Goal: Information Seeking & Learning: Learn about a topic

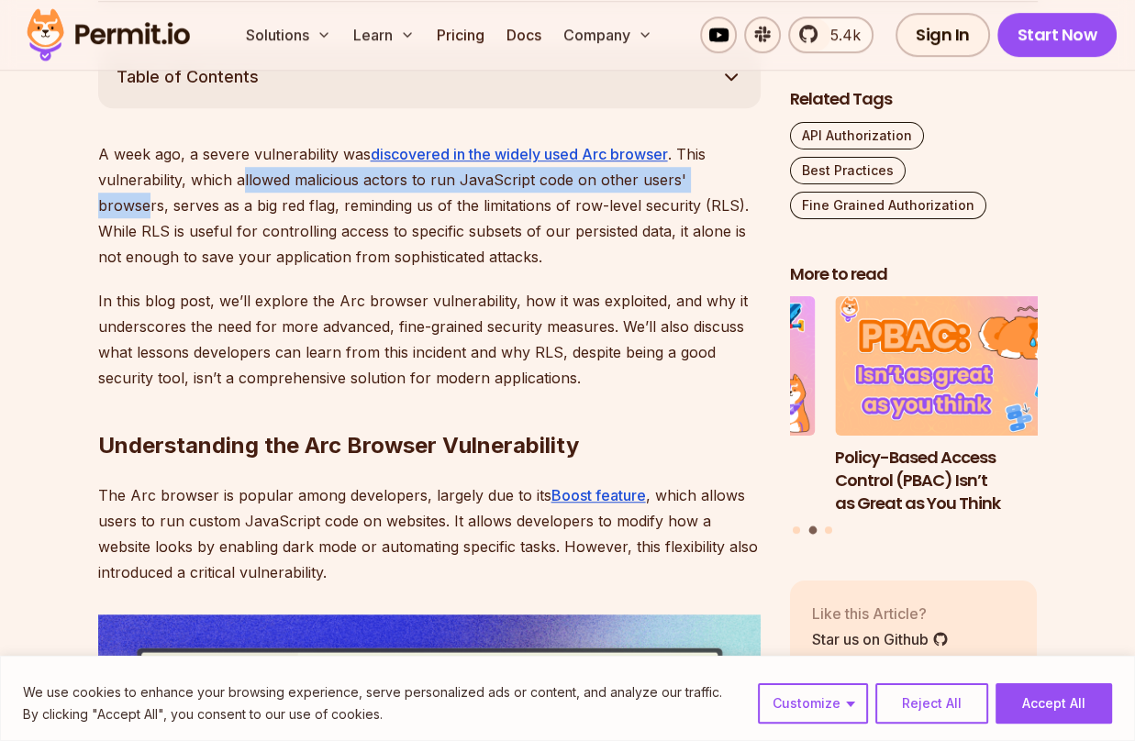
drag, startPoint x: 242, startPoint y: 178, endPoint x: 730, endPoint y: 190, distance: 488.2
click at [730, 190] on p "A week ago, a severe vulnerability was discovered in the widely used Arc browse…" at bounding box center [429, 205] width 662 height 128
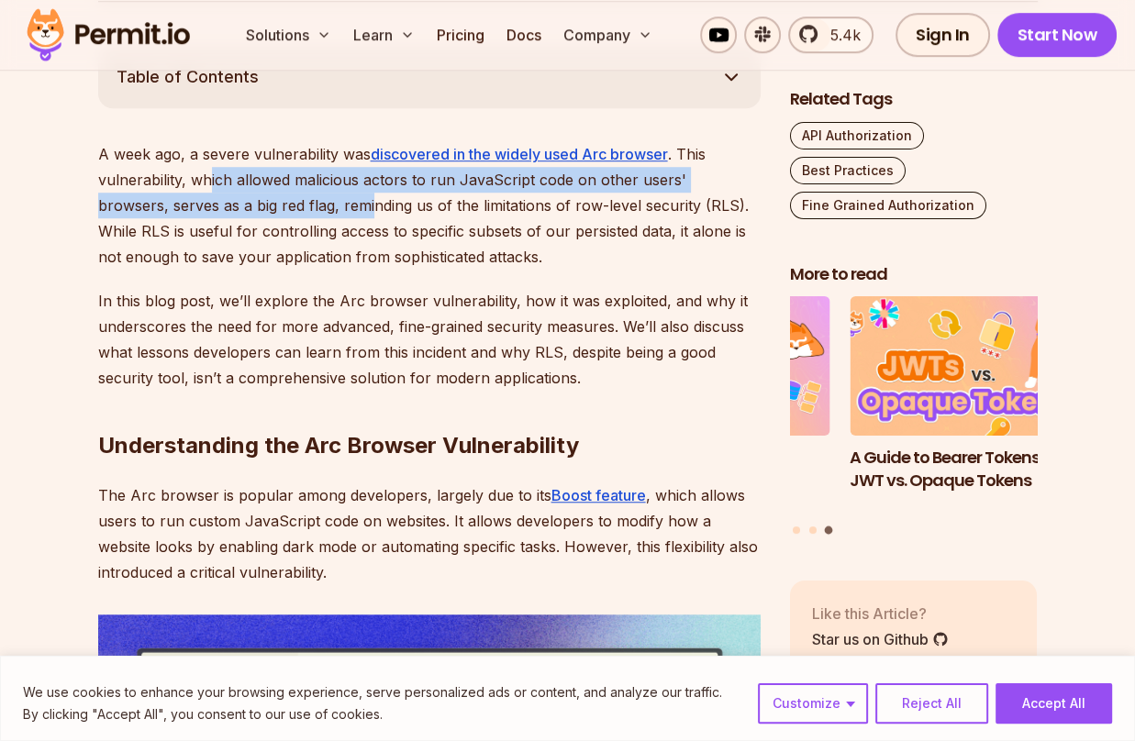
drag, startPoint x: 206, startPoint y: 186, endPoint x: 297, endPoint y: 209, distance: 93.7
click at [297, 209] on p "A week ago, a severe vulnerability was discovered in the widely used Arc browse…" at bounding box center [429, 205] width 662 height 128
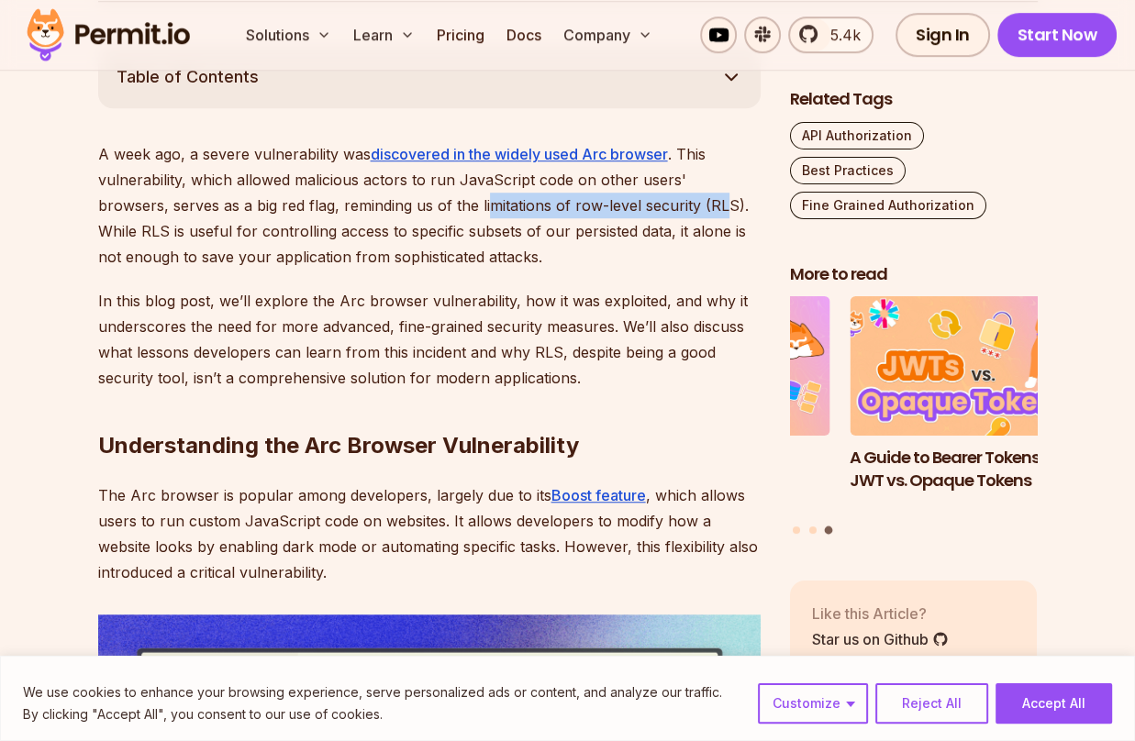
drag, startPoint x: 417, startPoint y: 209, endPoint x: 647, endPoint y: 193, distance: 229.9
click at [647, 193] on p "A week ago, a severe vulnerability was discovered in the widely used Arc browse…" at bounding box center [429, 205] width 662 height 128
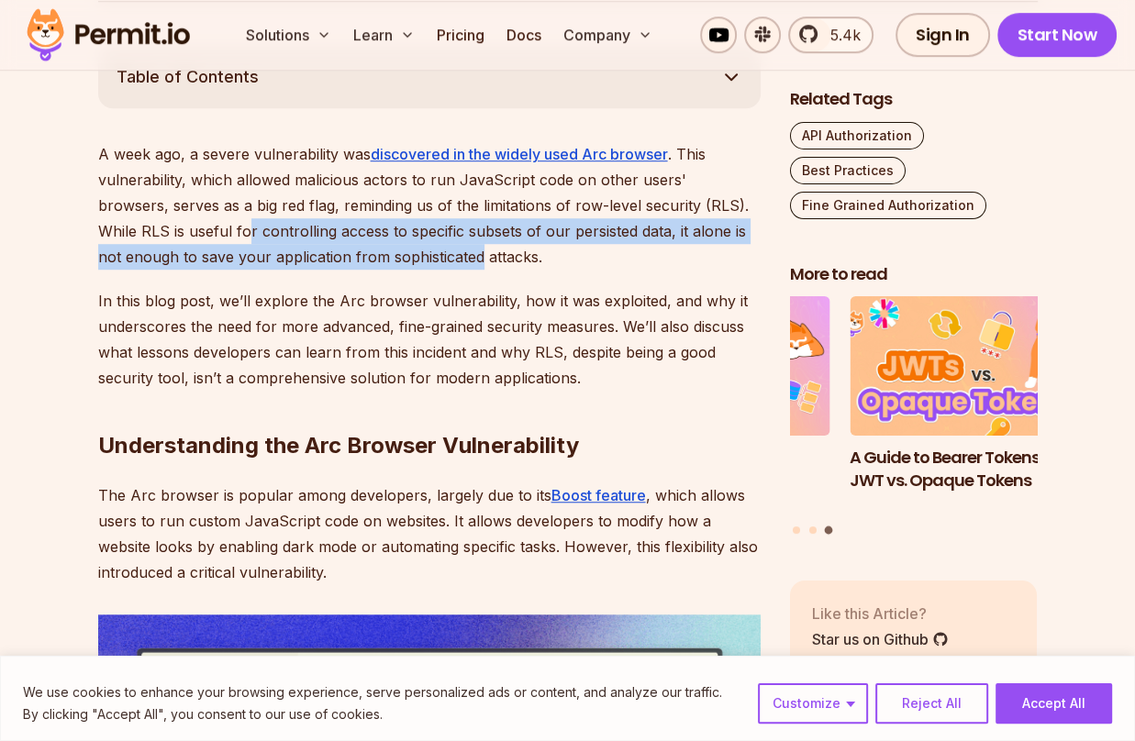
drag, startPoint x: 157, startPoint y: 228, endPoint x: 374, endPoint y: 251, distance: 218.7
click at [374, 251] on p "A week ago, a severe vulnerability was discovered in the widely used Arc browse…" at bounding box center [429, 205] width 662 height 128
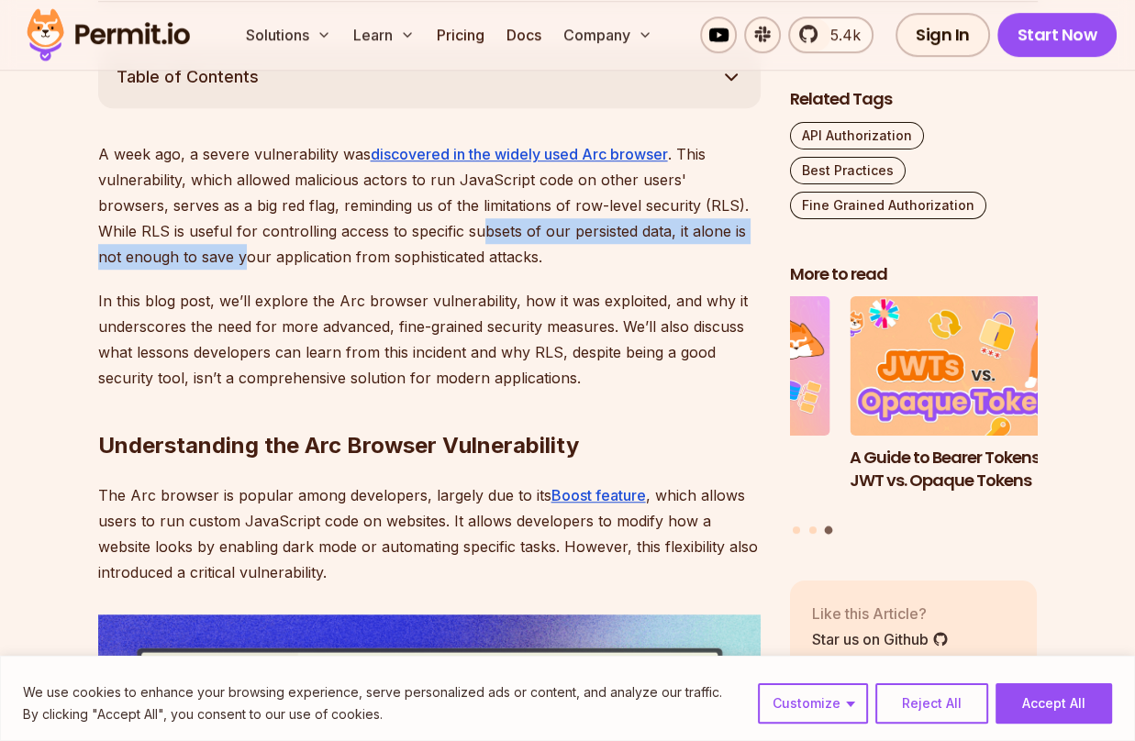
drag, startPoint x: 142, startPoint y: 262, endPoint x: 393, endPoint y: 230, distance: 252.5
click at [393, 230] on p "A week ago, a severe vulnerability was discovered in the widely used Arc browse…" at bounding box center [429, 205] width 662 height 128
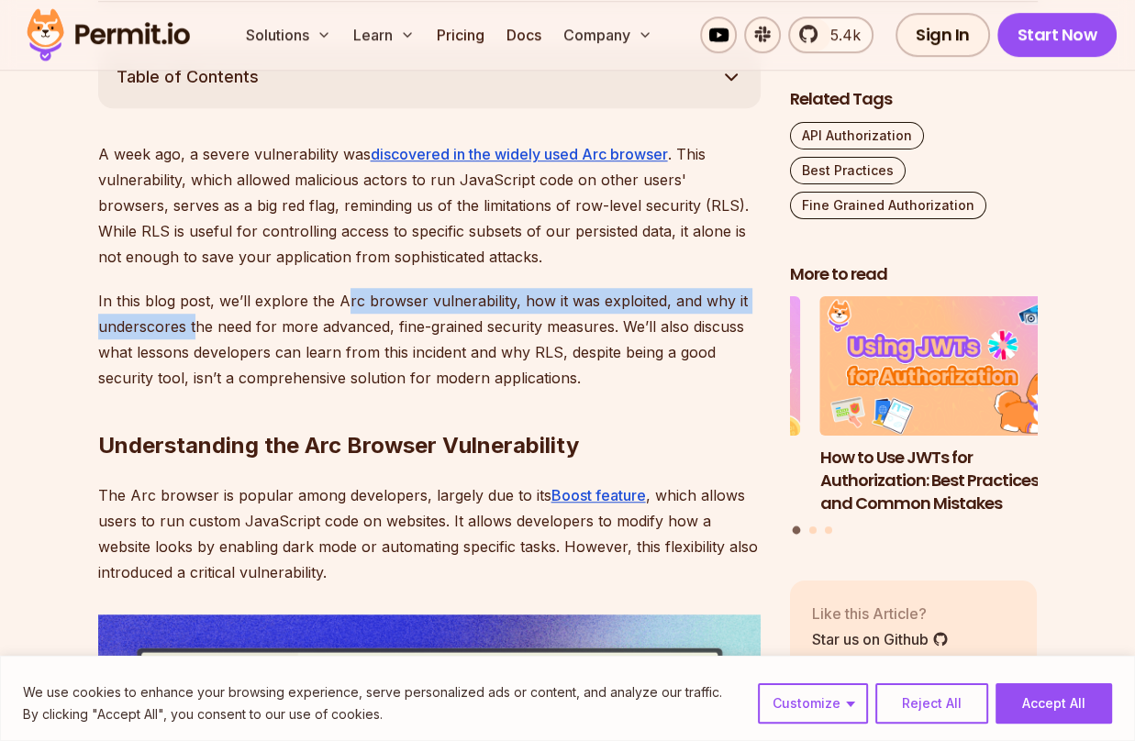
drag, startPoint x: 192, startPoint y: 323, endPoint x: 345, endPoint y: 306, distance: 154.1
click at [345, 306] on p "In this blog post, we’ll explore the Arc browser vulnerability, how it was expl…" at bounding box center [429, 339] width 662 height 103
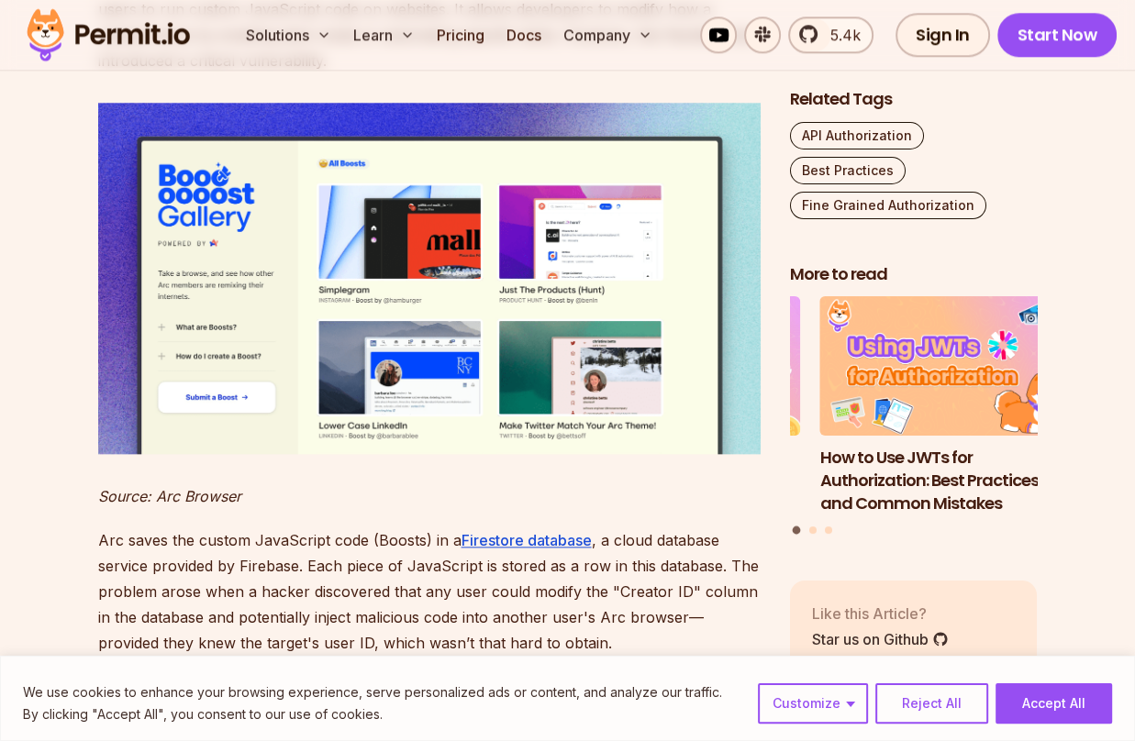
scroll to position [1551, 0]
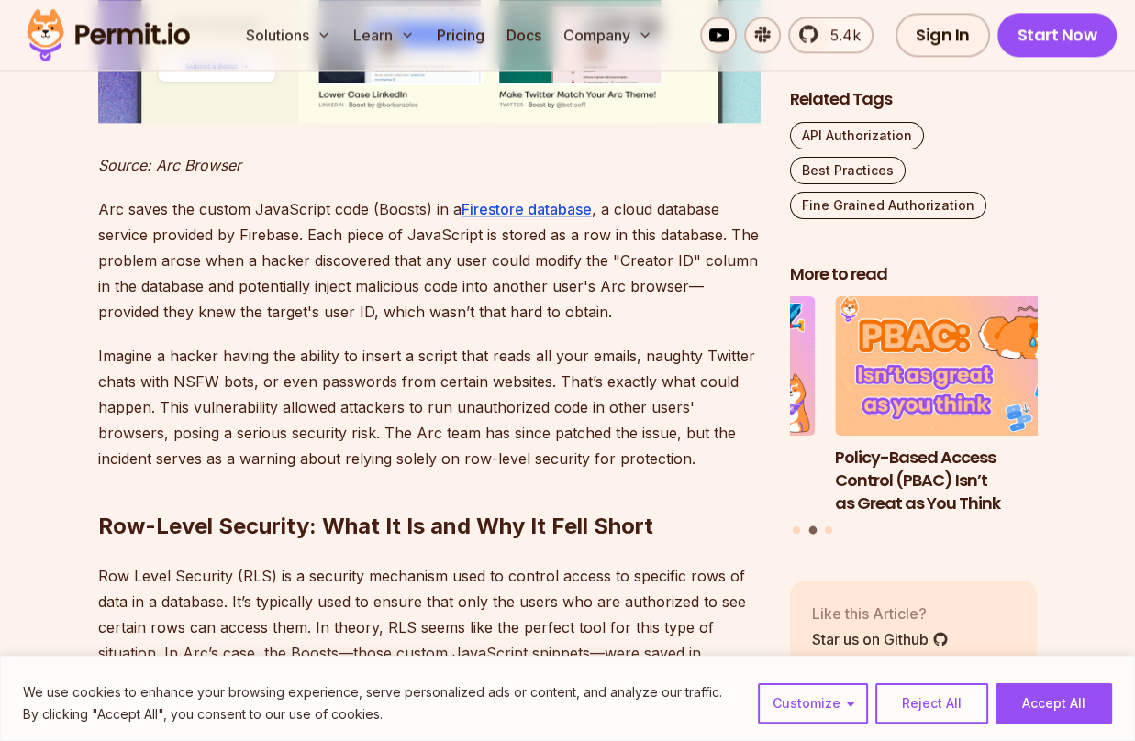
click at [323, 499] on h2 "Row-Level Security: What It Is and Why It Fell Short" at bounding box center [429, 490] width 662 height 103
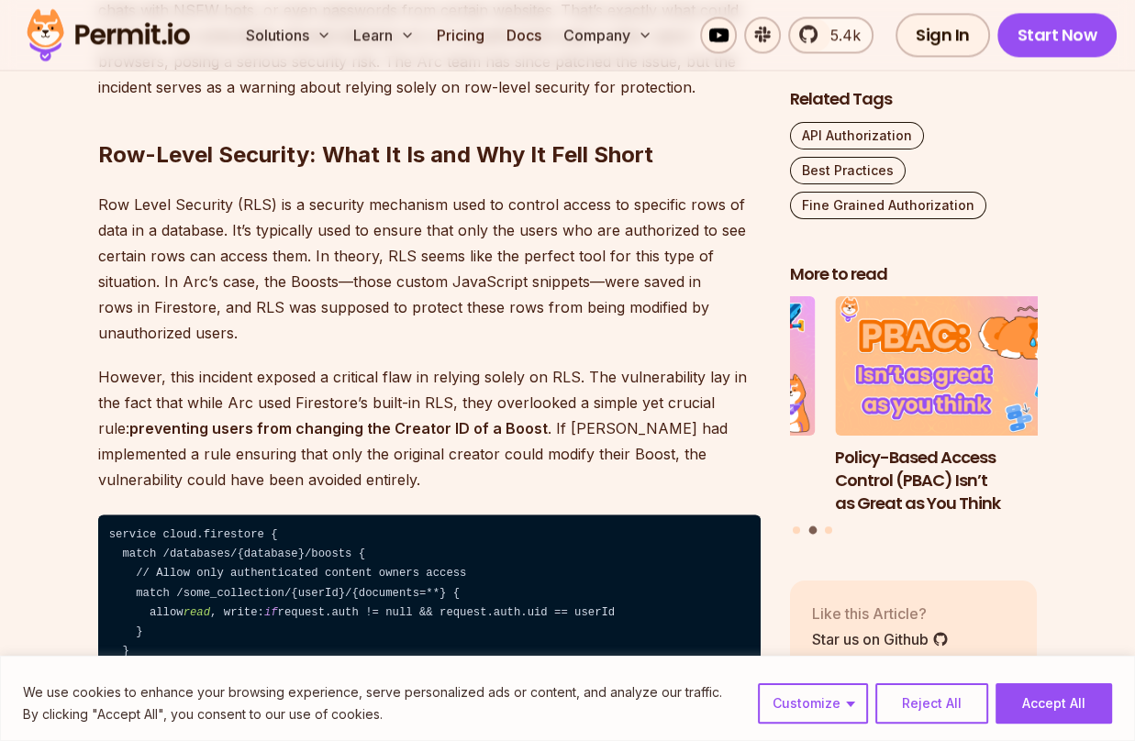
scroll to position [2256, 0]
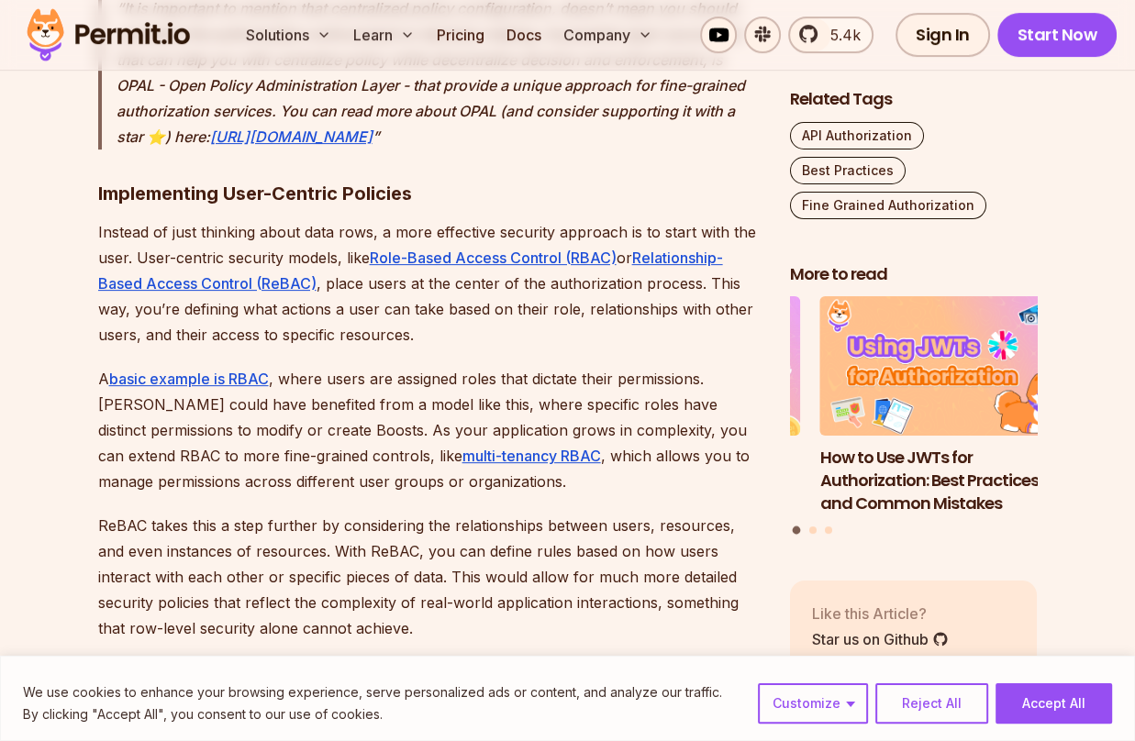
scroll to position [6073, 0]
